Goal: Task Accomplishment & Management: Complete application form

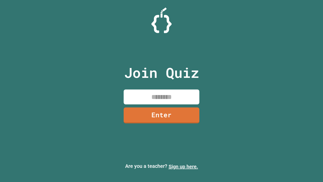
click at [183, 166] on link "Sign up here." at bounding box center [184, 166] width 30 height 6
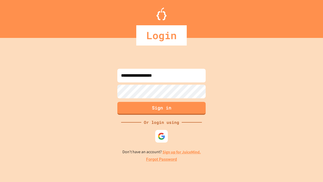
type input "**********"
